Goal: Task Accomplishment & Management: Use online tool/utility

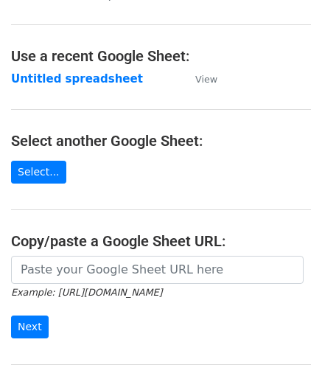
scroll to position [147, 0]
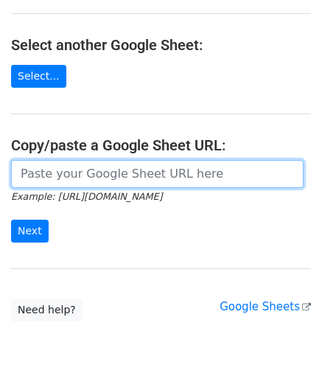
click at [71, 166] on input "url" at bounding box center [157, 174] width 292 height 28
paste input "https://docs.google.com/spreadsheets/d/1vx3TS-I-lM7sgjWWax71a0FdPogC_9FInaslQ76…"
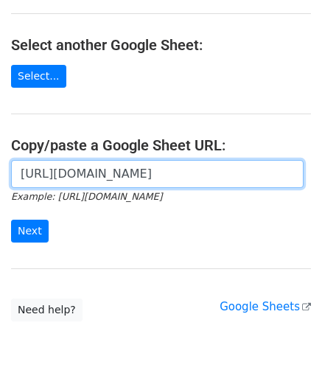
scroll to position [0, 309]
drag, startPoint x: 68, startPoint y: 199, endPoint x: 43, endPoint y: 220, distance: 31.9
click at [48, 214] on form "https://docs.google.com/spreadsheets/d/1vx3TS-I-lM7sgjWWax71a0FdPogC_9FInaslQ76…" at bounding box center [161, 201] width 300 height 83
type input "https://docs.google.com/spreadsheets/d/1vx3TS-I-lM7sgjWWax71a0FdPogC_9FInaslQ76…"
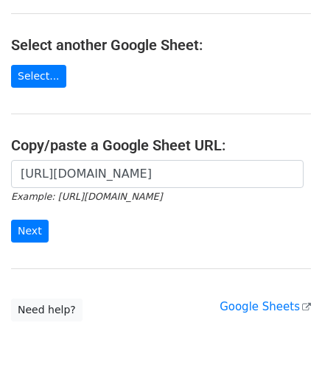
click at [125, 157] on main "Choose a Google Sheet Use one of the options below... Use a recent Google Sheet…" at bounding box center [161, 92] width 322 height 457
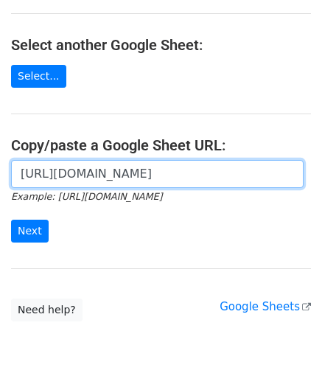
click at [134, 175] on input "https://docs.google.com/spreadsheets/d/1vx3TS-I-lM7sgjWWax71a0FdPogC_9FInaslQ76…" at bounding box center [157, 174] width 292 height 28
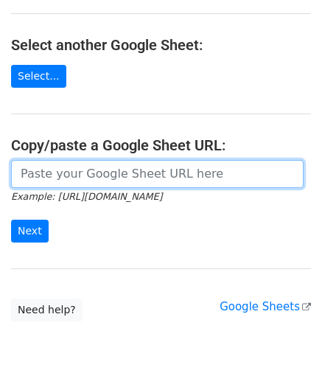
click at [118, 177] on input "url" at bounding box center [157, 174] width 292 height 28
paste input "https://docs.google.com/spreadsheets/d/1vx3TS-I-lM7sgjWWax71a0FdPogC_9FInaslQ76…"
type input "https://docs.google.com/spreadsheets/d/1vx3TS-I-lM7sgjWWax71a0FdPogC_9FInaslQ76…"
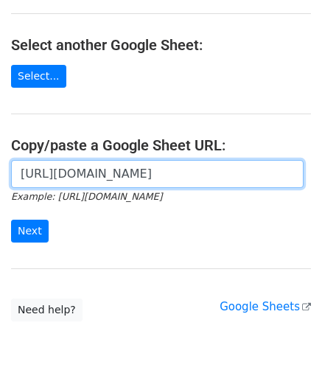
scroll to position [0, 309]
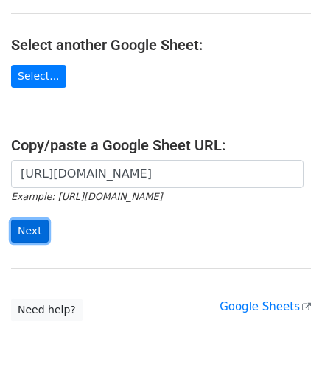
click at [27, 227] on input "Next" at bounding box center [30, 231] width 38 height 23
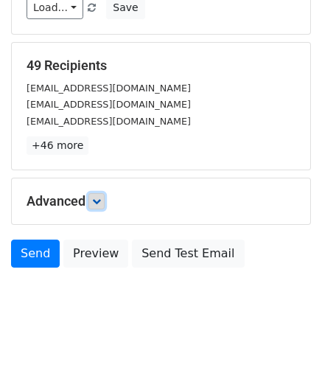
click at [94, 199] on link at bounding box center [96, 201] width 16 height 16
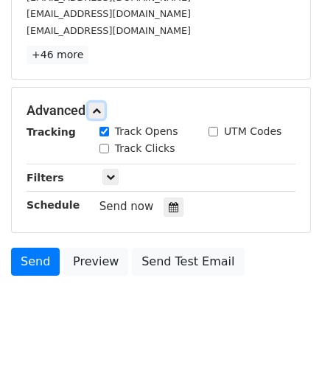
scroll to position [281, 0]
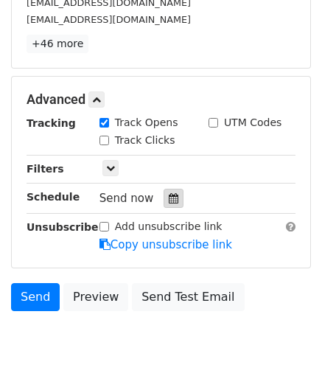
click at [169, 194] on icon at bounding box center [174, 198] width 10 height 10
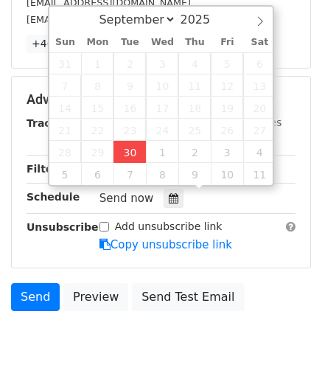
type input "[DATE] 13:54"
type input "01"
type input "54"
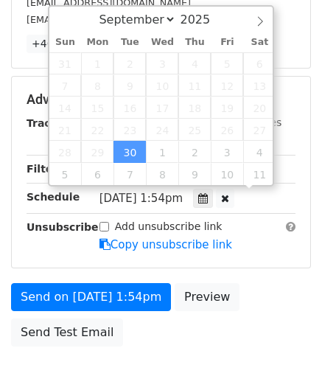
scroll to position [0, 0]
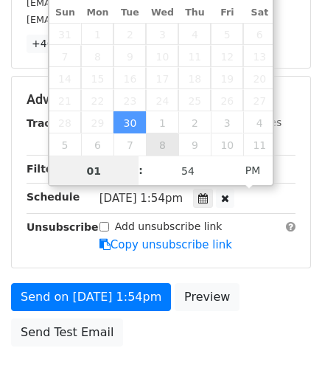
paste input "4"
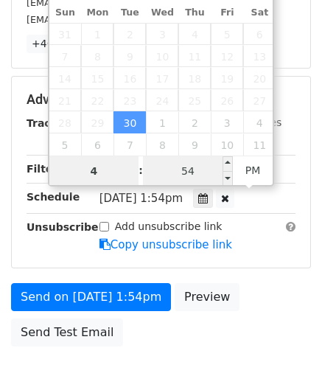
type input "4"
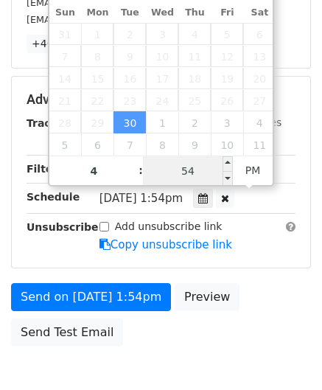
type input "[DATE] 16:54"
type input "04"
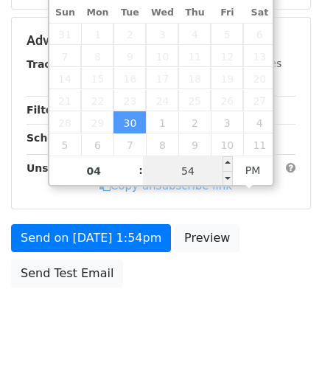
click at [204, 171] on input "54" at bounding box center [188, 170] width 90 height 29
type input "00"
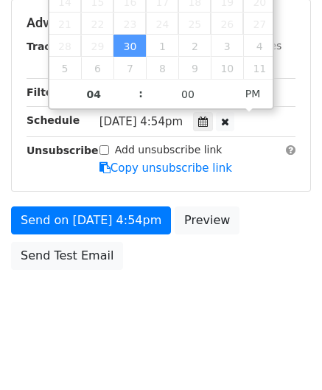
type input "[DATE] 16:00"
click at [249, 249] on div "Send on [DATE] 4:54pm Preview Send Test Email" at bounding box center [161, 241] width 322 height 71
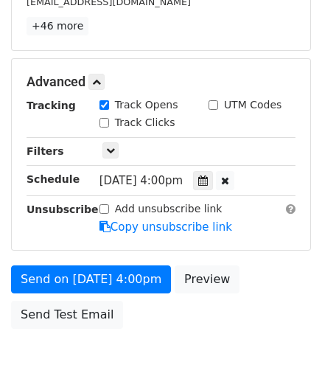
scroll to position [358, 0]
